Goal: Information Seeking & Learning: Learn about a topic

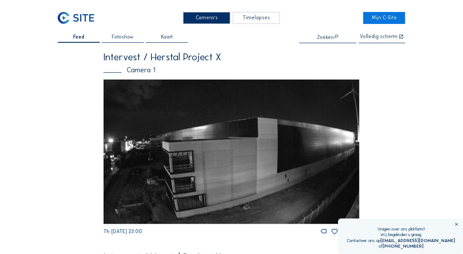
click at [216, 164] on img at bounding box center [231, 152] width 256 height 144
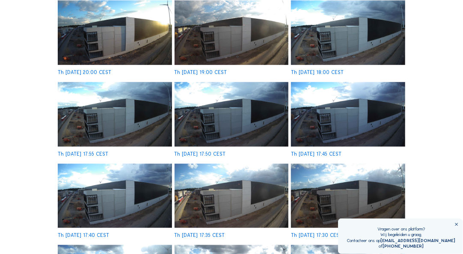
scroll to position [171, 0]
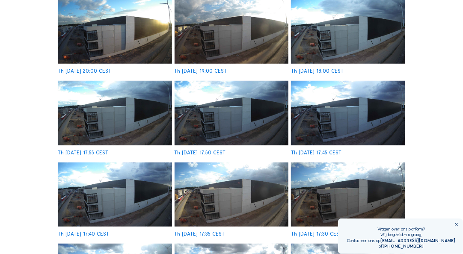
click at [227, 202] on img at bounding box center [231, 194] width 114 height 65
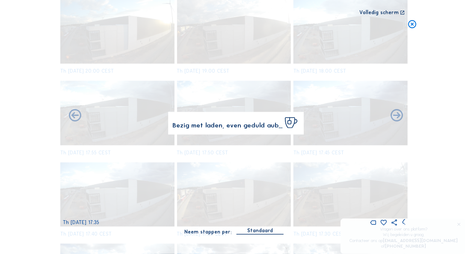
scroll to position [172, 0]
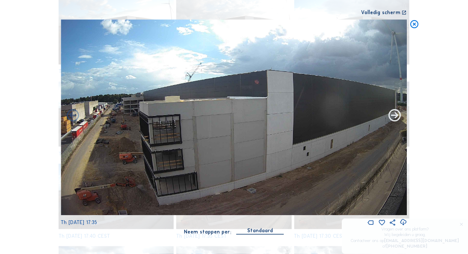
click at [395, 115] on icon at bounding box center [394, 116] width 15 height 15
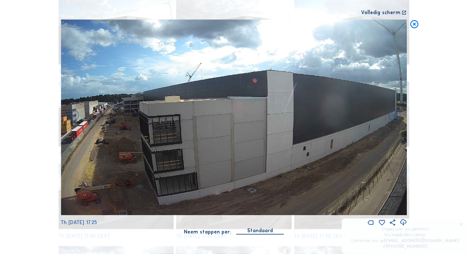
click at [395, 115] on icon at bounding box center [394, 116] width 15 height 15
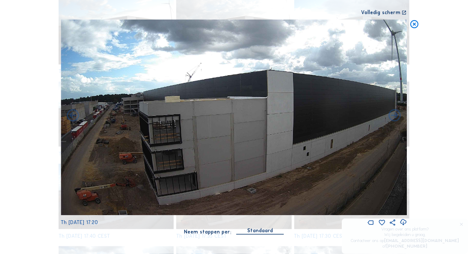
click at [395, 115] on icon at bounding box center [394, 116] width 15 height 15
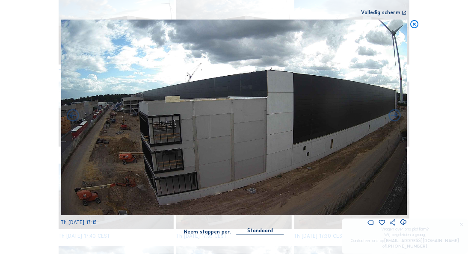
click at [416, 24] on icon at bounding box center [414, 25] width 10 height 10
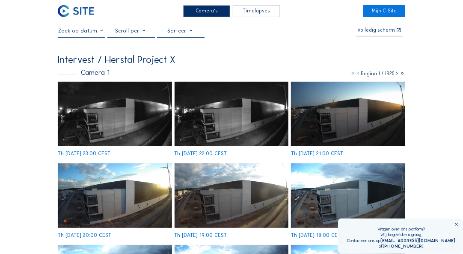
scroll to position [0, 0]
